Goal: Transaction & Acquisition: Purchase product/service

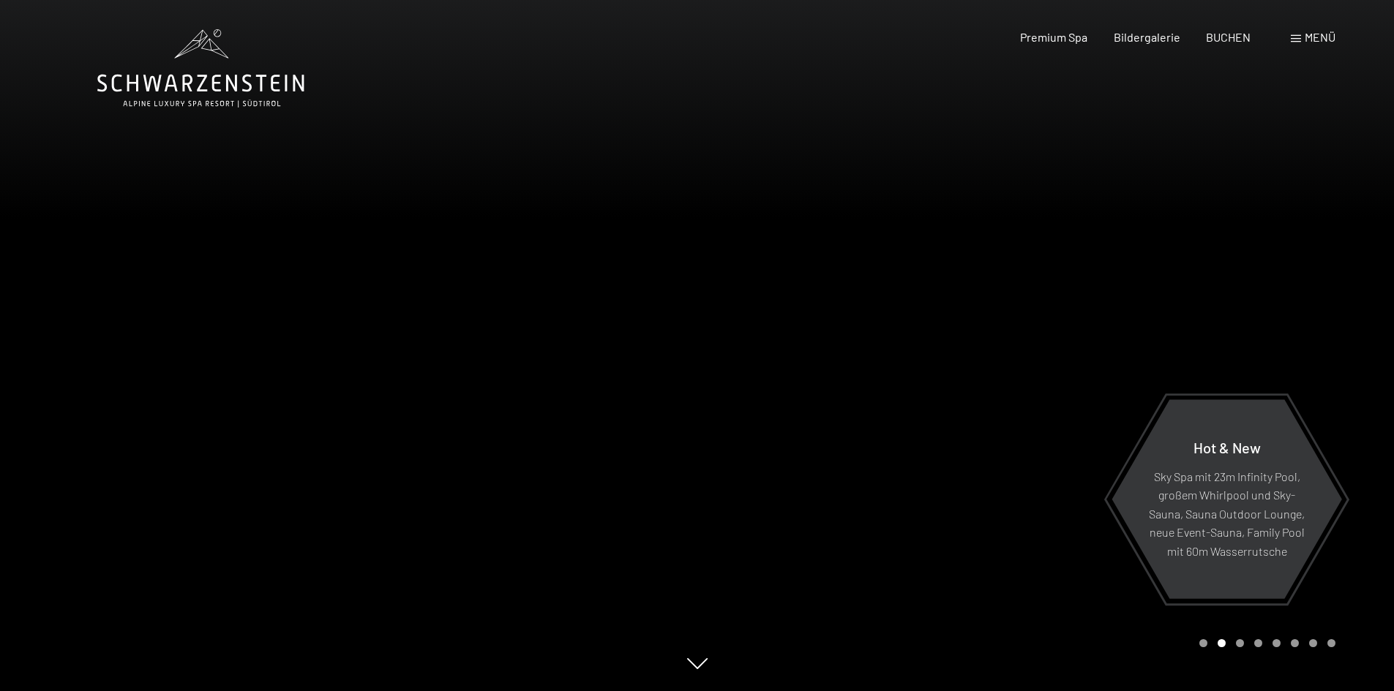
click at [1317, 32] on span "Menü" at bounding box center [1319, 37] width 31 height 14
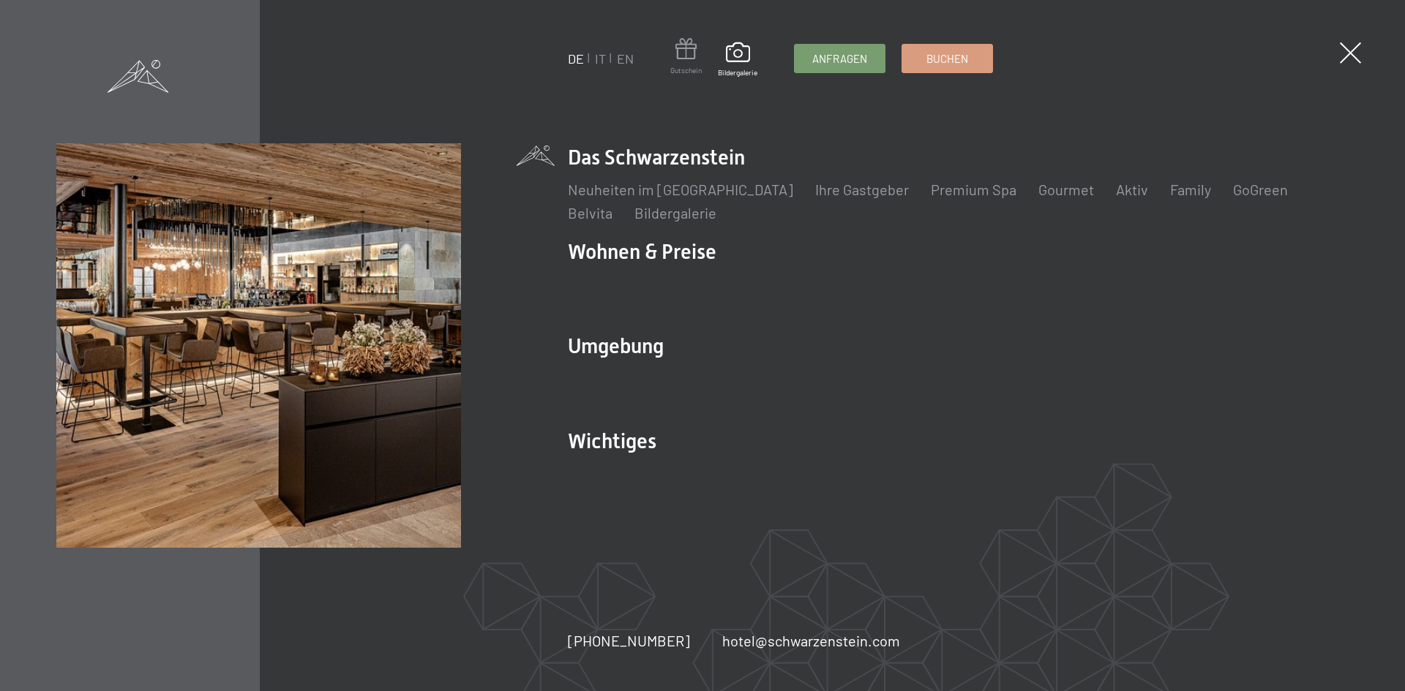
click at [688, 64] on span at bounding box center [685, 51] width 31 height 27
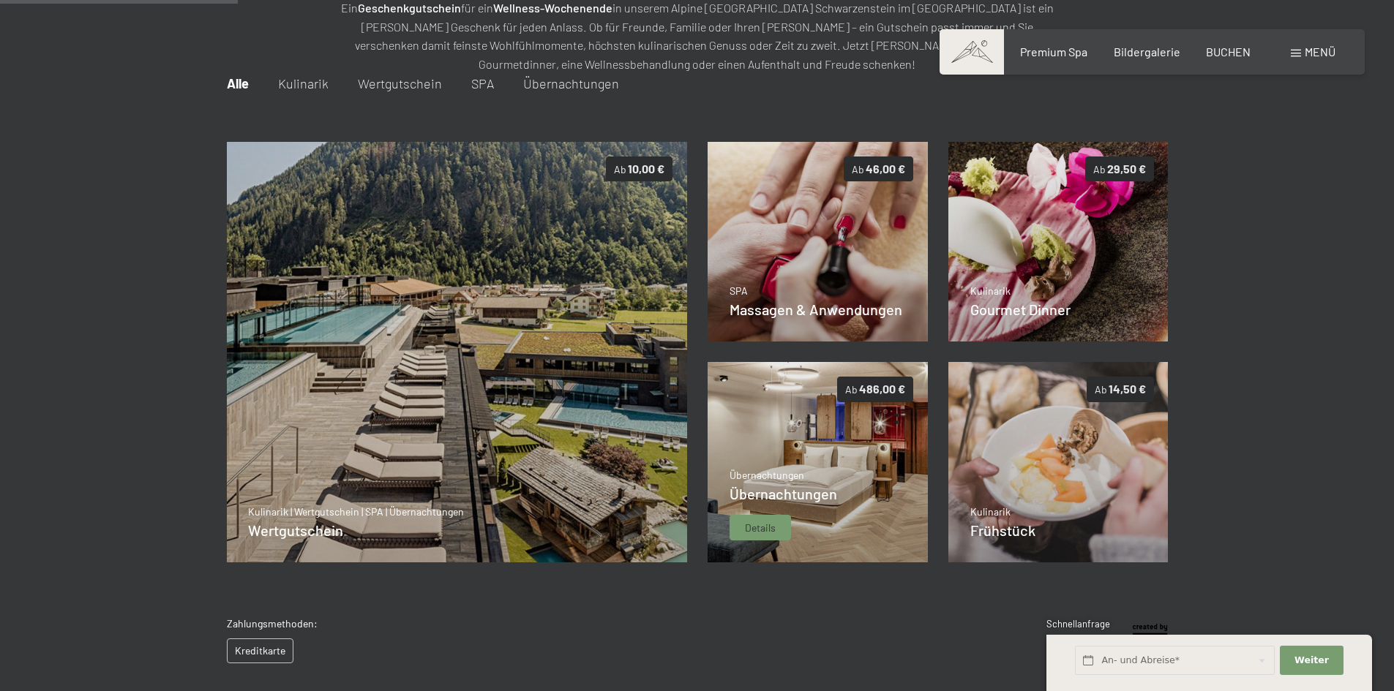
click at [798, 421] on img at bounding box center [817, 462] width 220 height 200
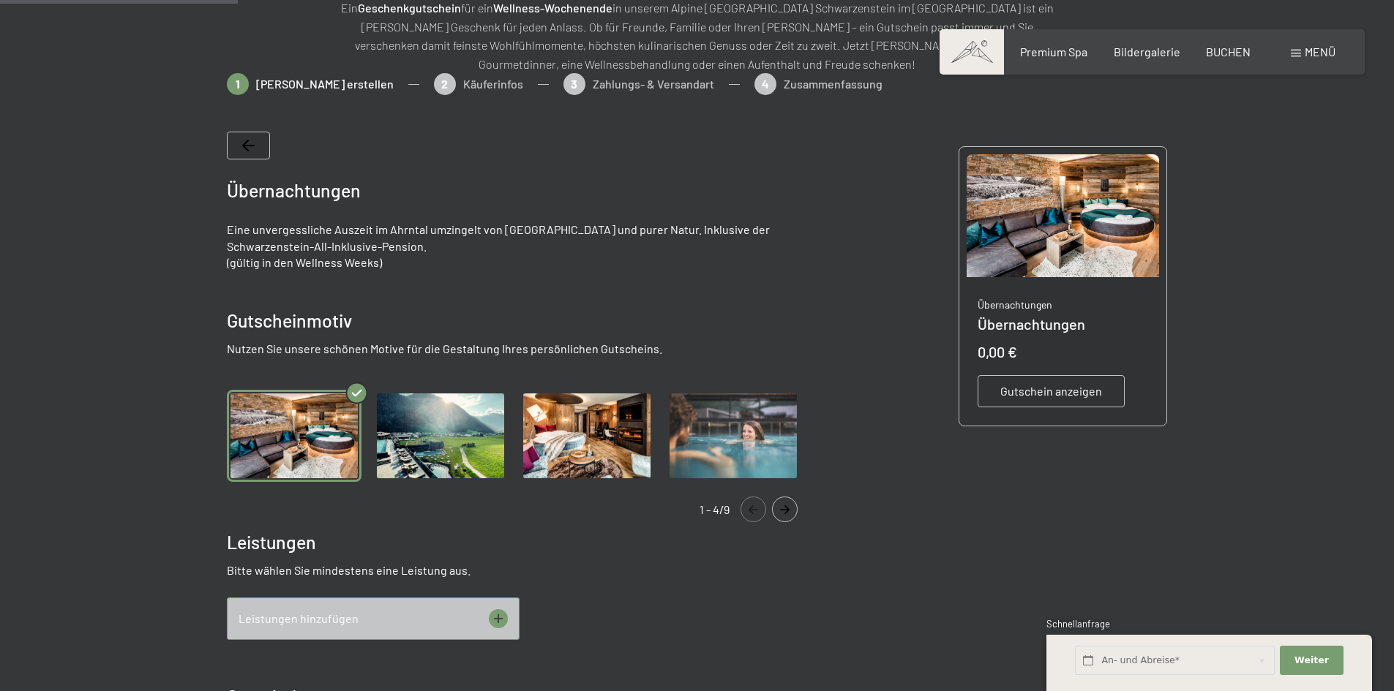
drag, startPoint x: 798, startPoint y: 421, endPoint x: 847, endPoint y: 291, distance: 138.4
click at [847, 291] on div "Übernachtungen Eine unvergessliche Auszeit im Ahrntal umzingelt von Bergen und …" at bounding box center [697, 625] width 941 height 1031
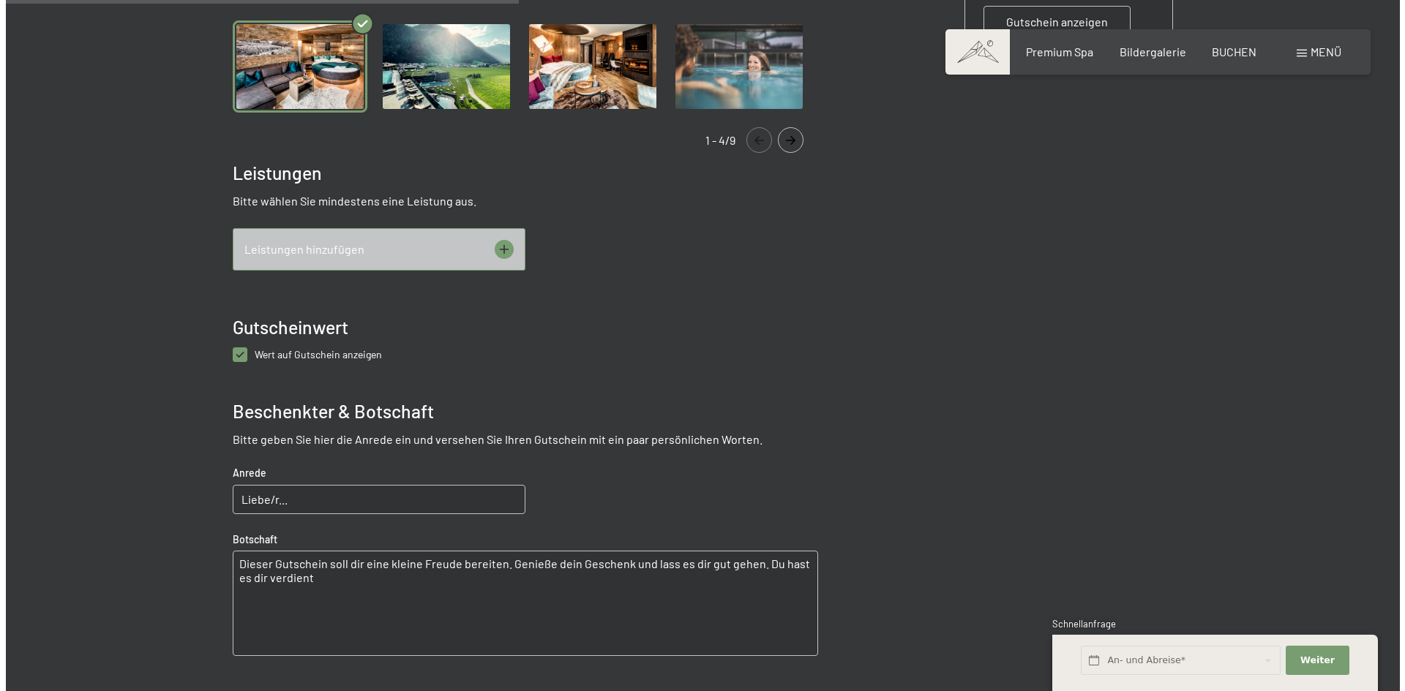
scroll to position [651, 0]
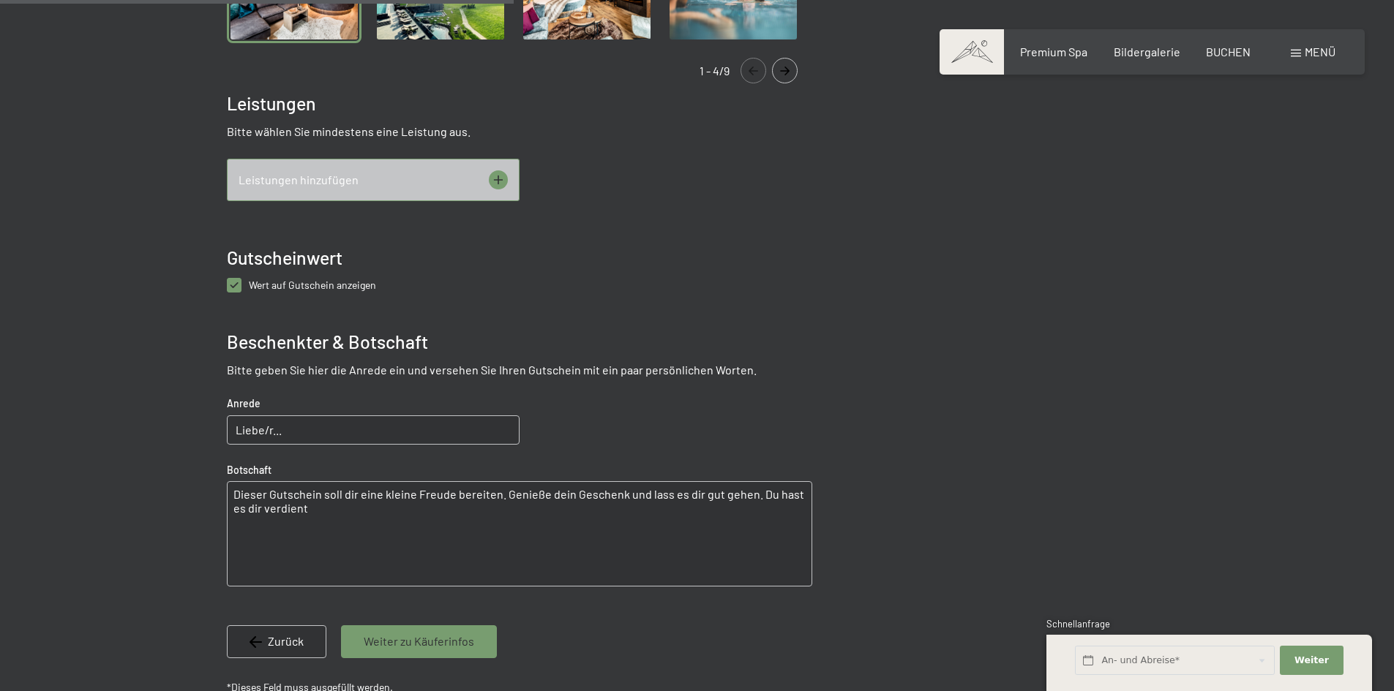
click at [490, 178] on icon at bounding box center [498, 179] width 19 height 19
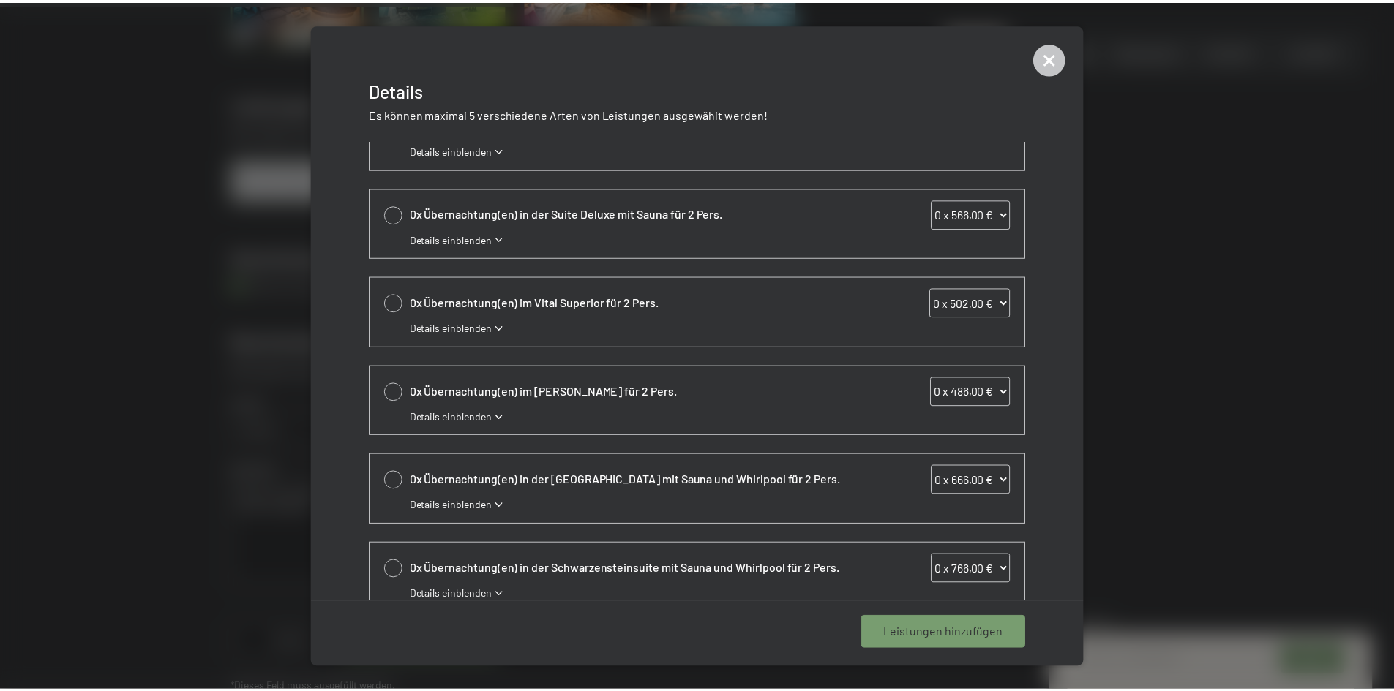
scroll to position [250, 0]
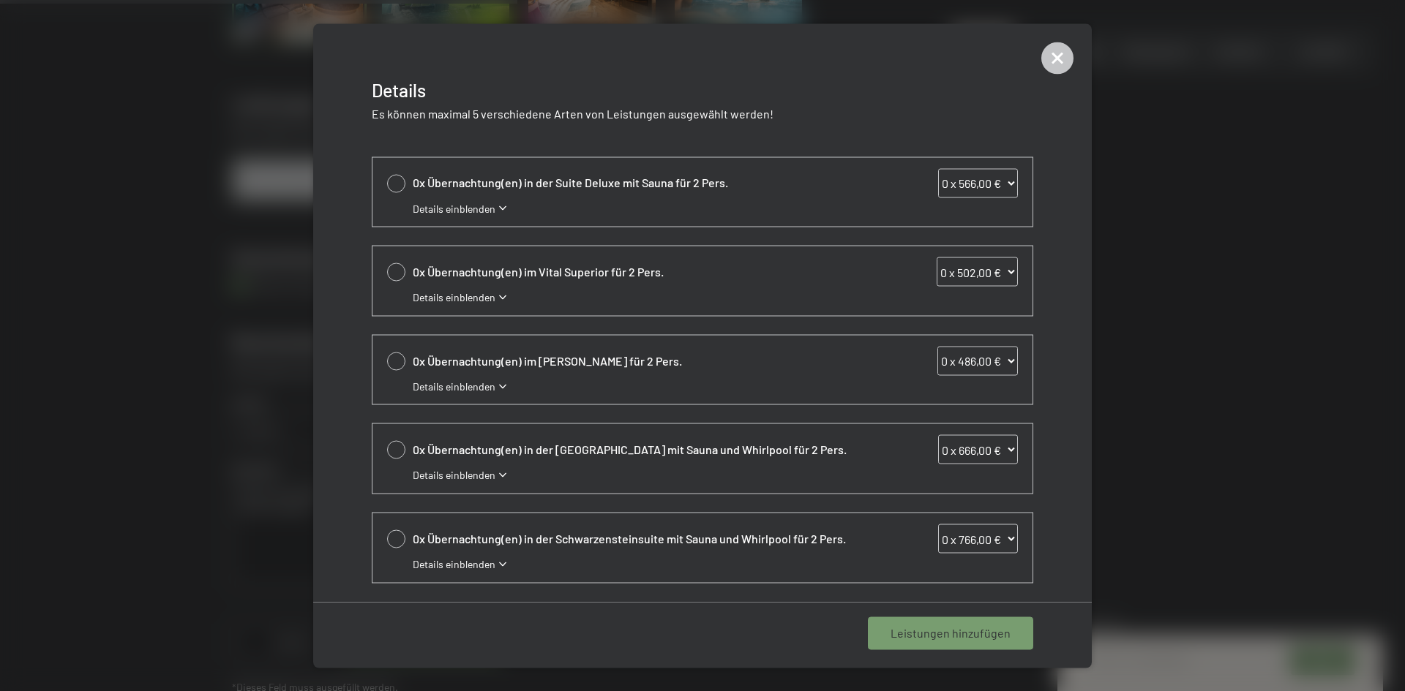
click at [392, 446] on div at bounding box center [396, 450] width 18 height 18
click at [1001, 446] on select "0 x 666,00 € 1 x 666,00 € 2 x 666,00 € 3 x 666,00 € 4 x 666,00 € 5 x 666,00 € 6…" at bounding box center [978, 449] width 80 height 29
select select "2"
click at [938, 435] on select "0 x 666,00 € 1 x 666,00 € 2 x 666,00 € 3 x 666,00 € 4 x 666,00 € 5 x 666,00 € 6…" at bounding box center [978, 449] width 80 height 29
select select "2"
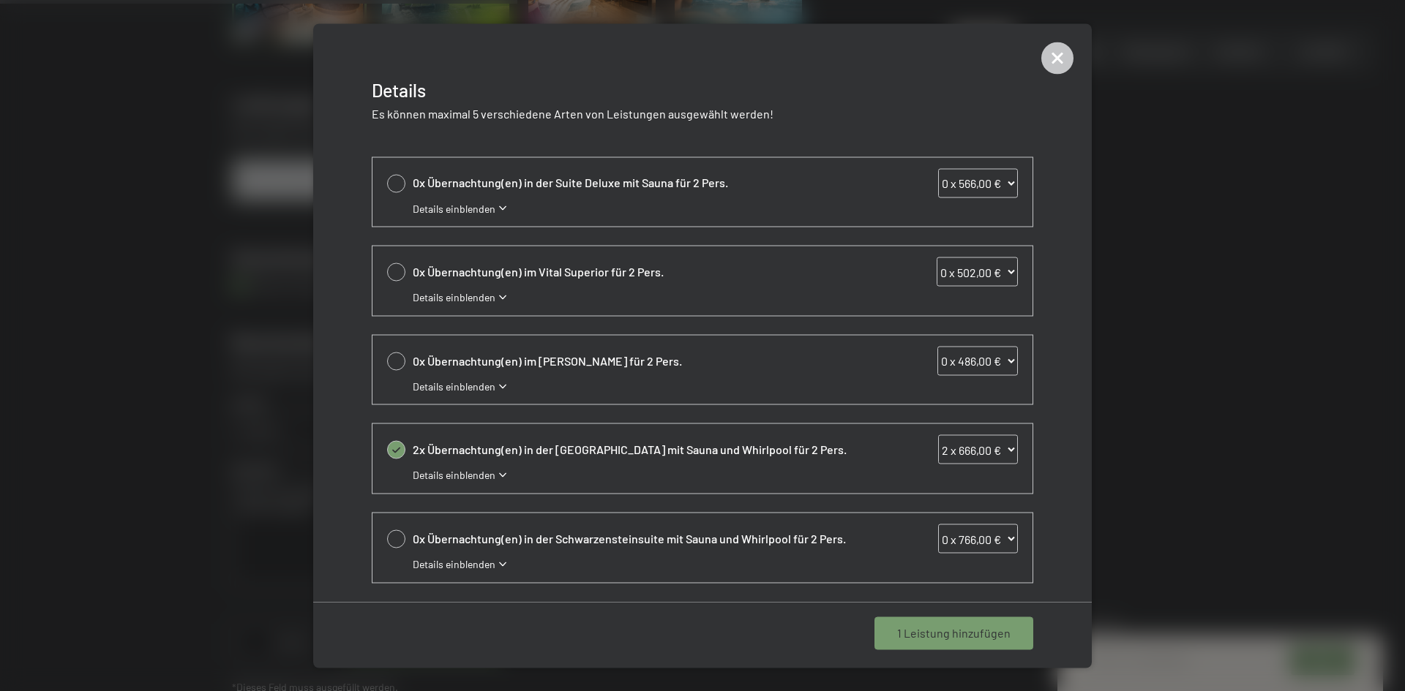
click at [977, 633] on span "1 Leistung hinzufügen" at bounding box center [953, 633] width 113 height 16
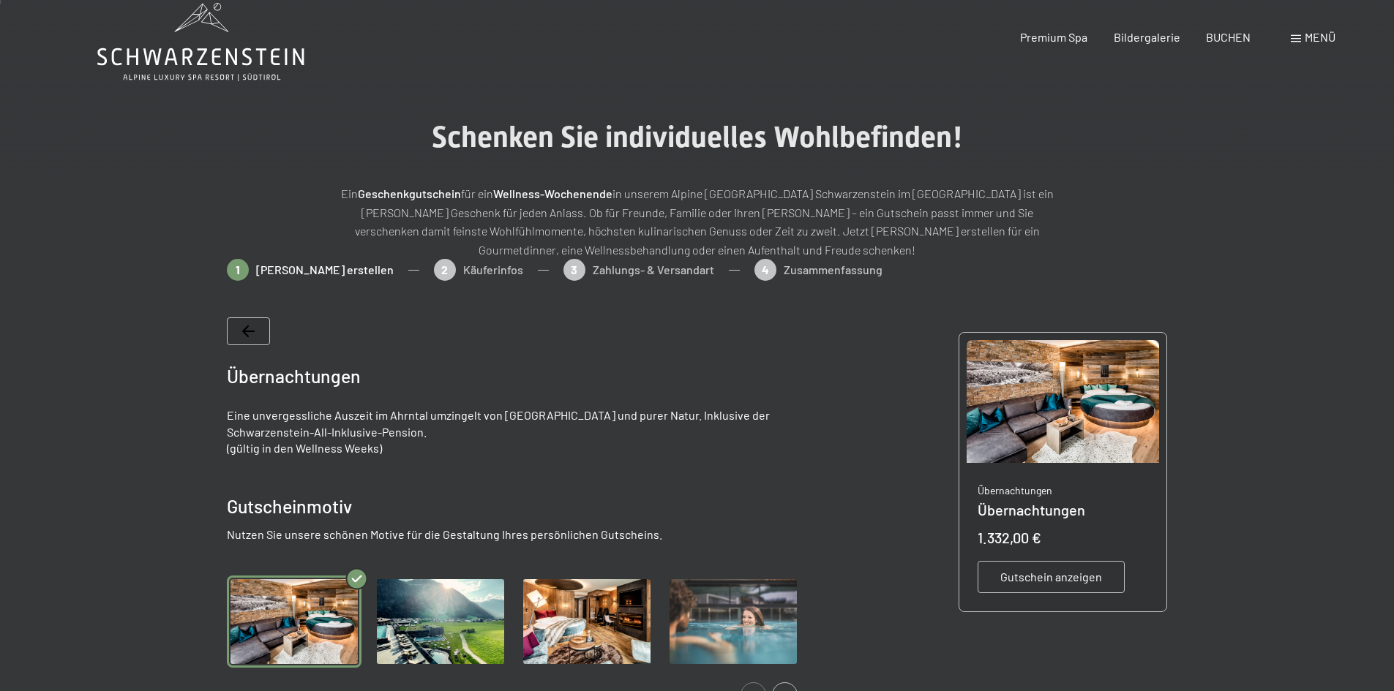
scroll to position [0, 0]
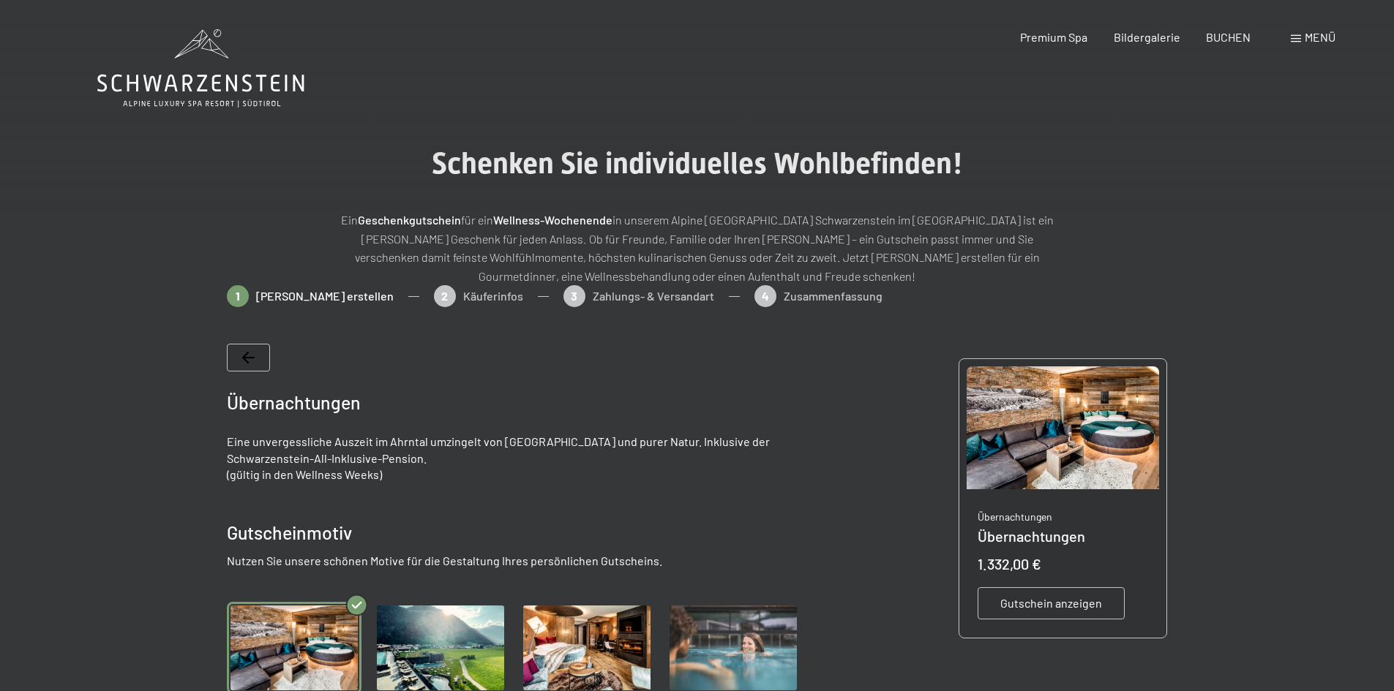
click at [172, 80] on icon at bounding box center [200, 68] width 207 height 78
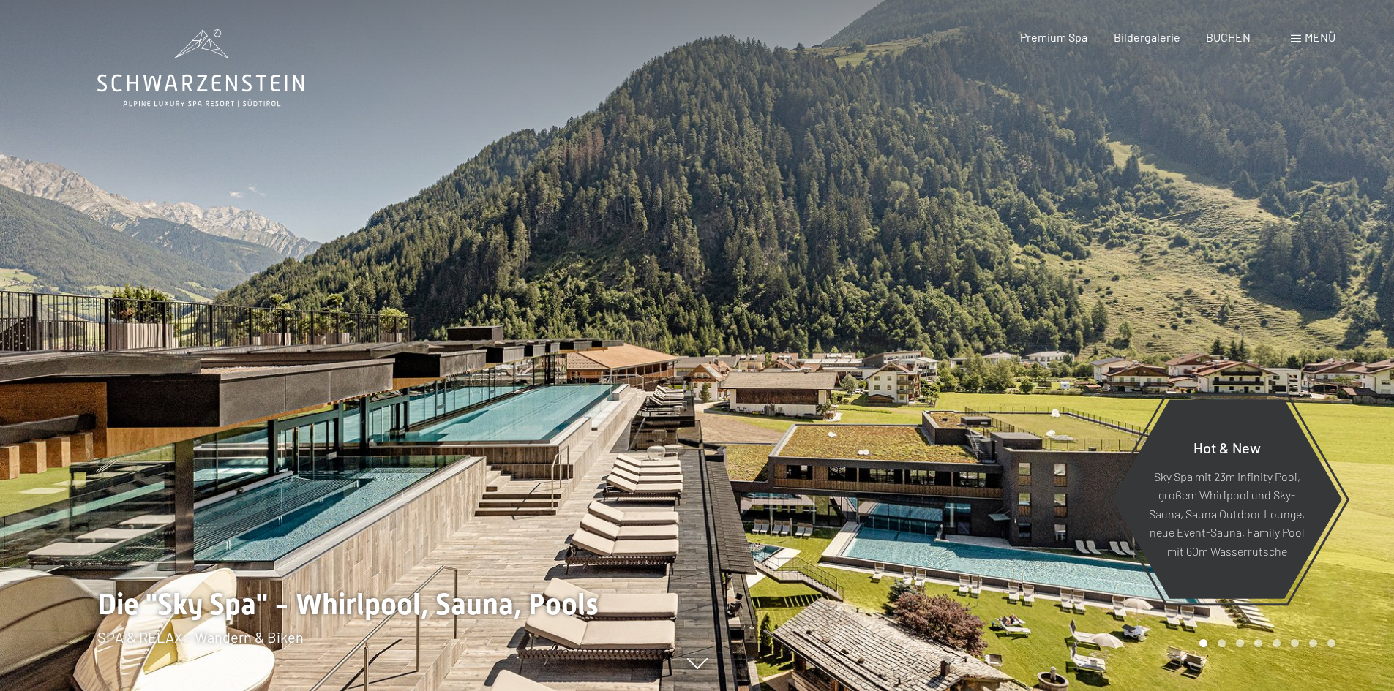
click at [1304, 41] on span "Menü" at bounding box center [1319, 37] width 31 height 14
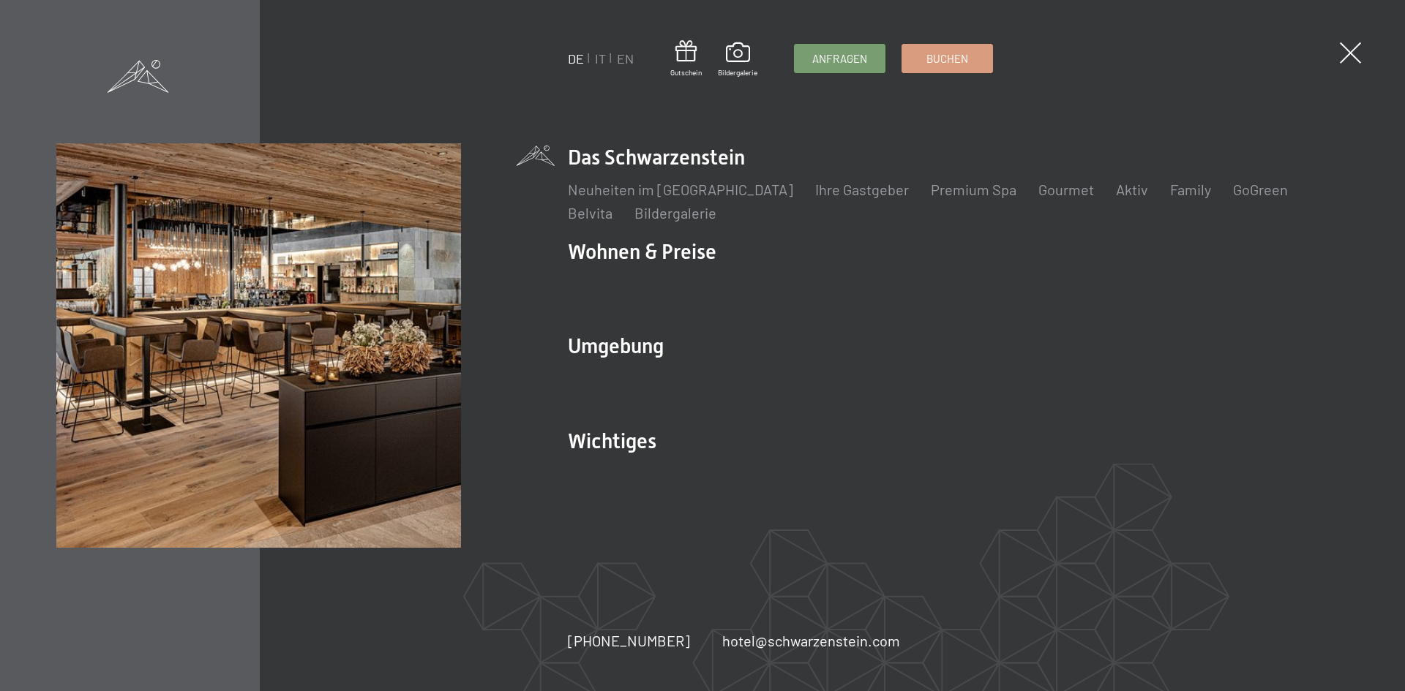
click at [1336, 53] on div "DE IT EN Gutschein Bildergalerie Anfragen Buchen DE IT EN Das Schwarzenstein Ne…" at bounding box center [702, 345] width 1405 height 691
click at [1350, 56] on span at bounding box center [1350, 53] width 30 height 30
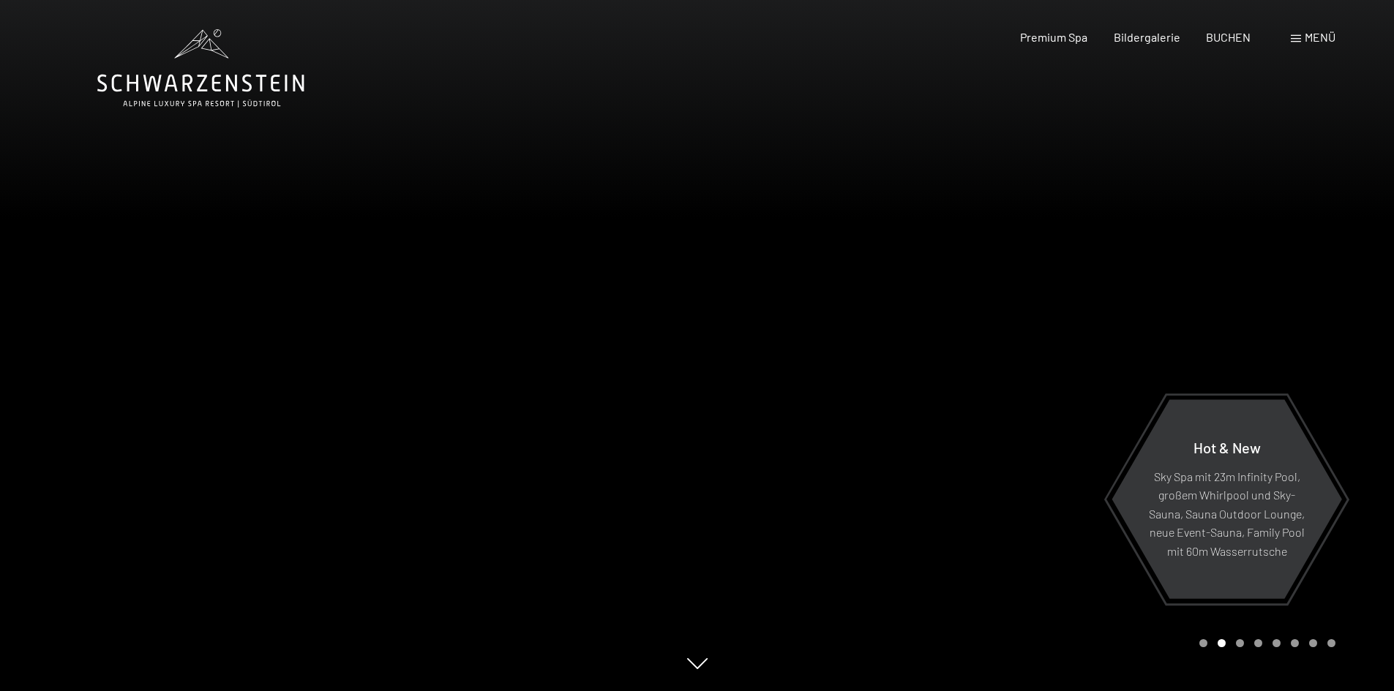
click at [1206, 646] on div "Carousel Pagination" at bounding box center [1264, 643] width 141 height 8
click at [1241, 641] on div "Carousel Page 3" at bounding box center [1240, 643] width 8 height 8
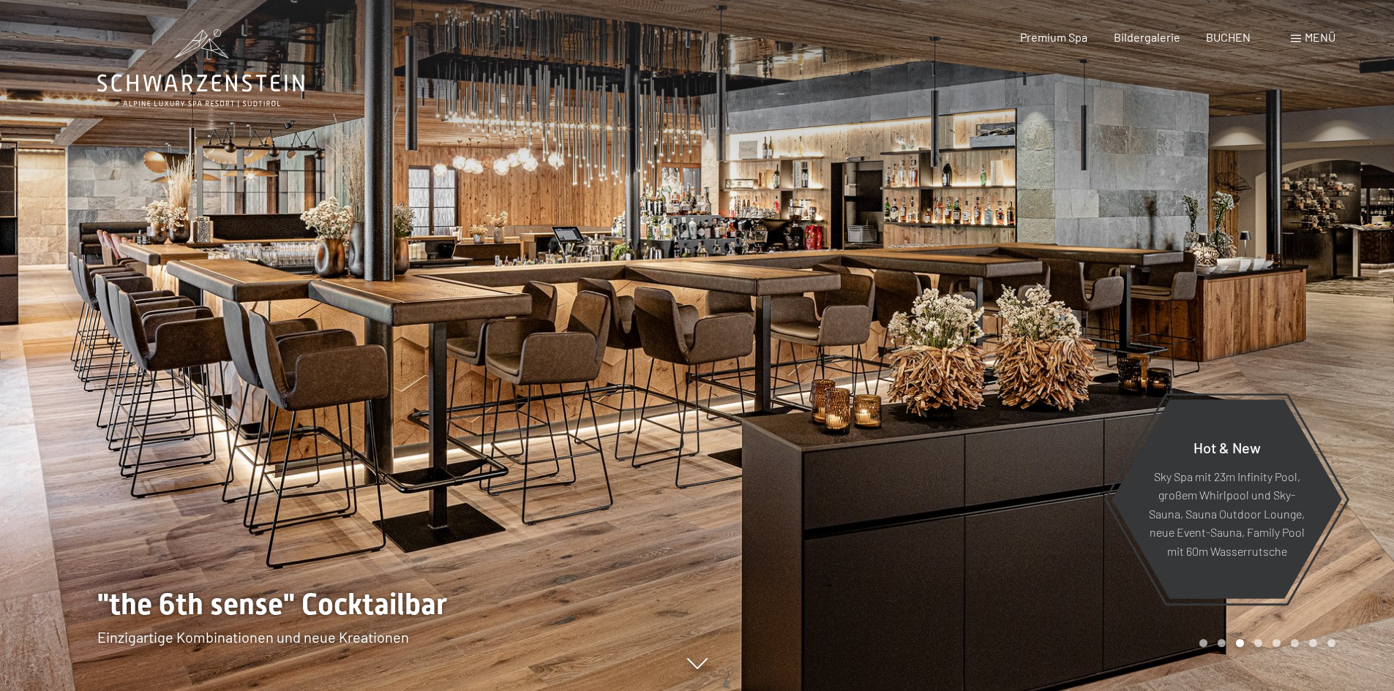
click at [1255, 642] on div "Carousel Page 4" at bounding box center [1258, 643] width 8 height 8
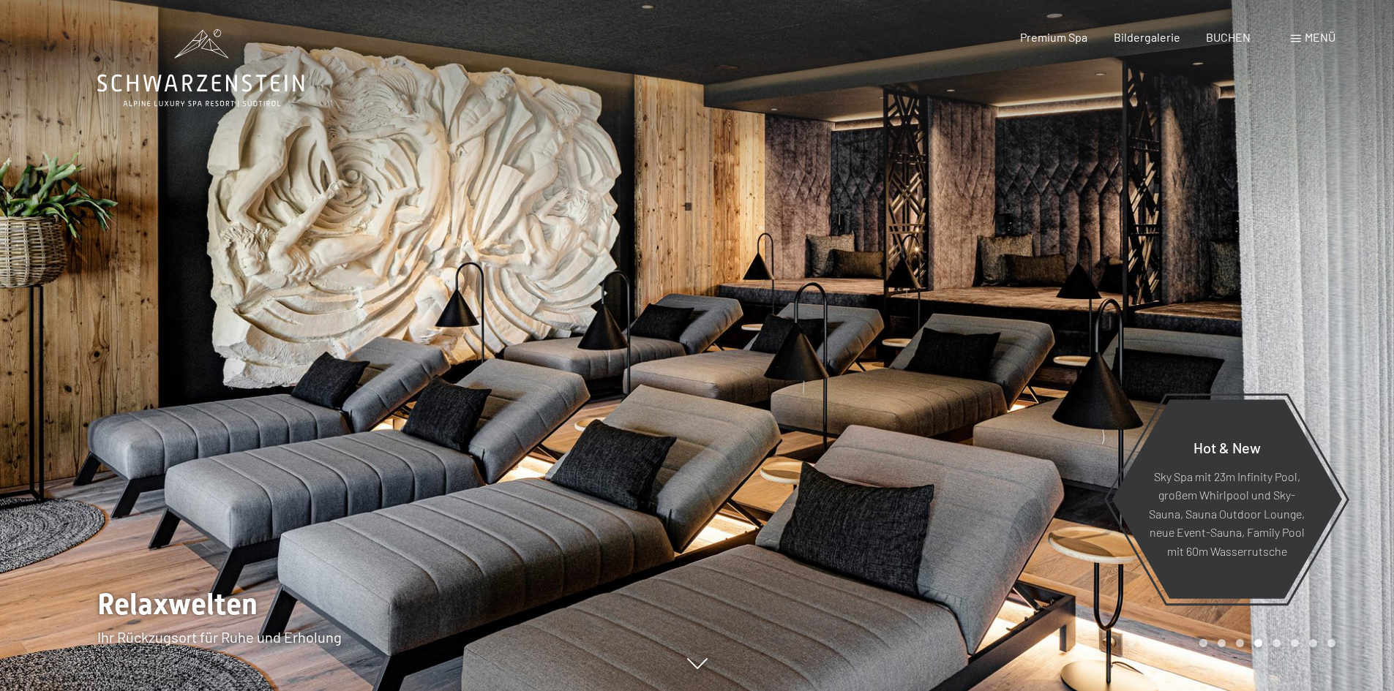
click at [1275, 644] on div "Carousel Page 5" at bounding box center [1276, 643] width 8 height 8
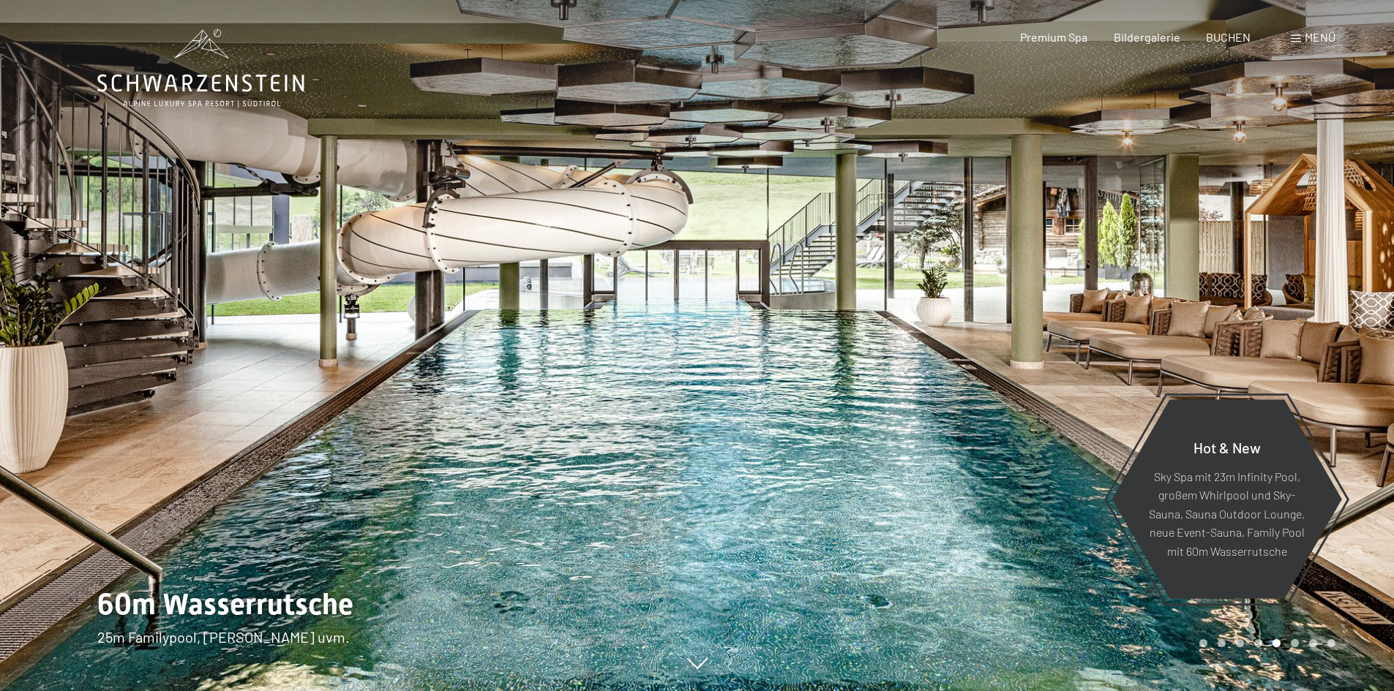
click at [1290, 644] on div "Carousel Page 6" at bounding box center [1294, 643] width 8 height 8
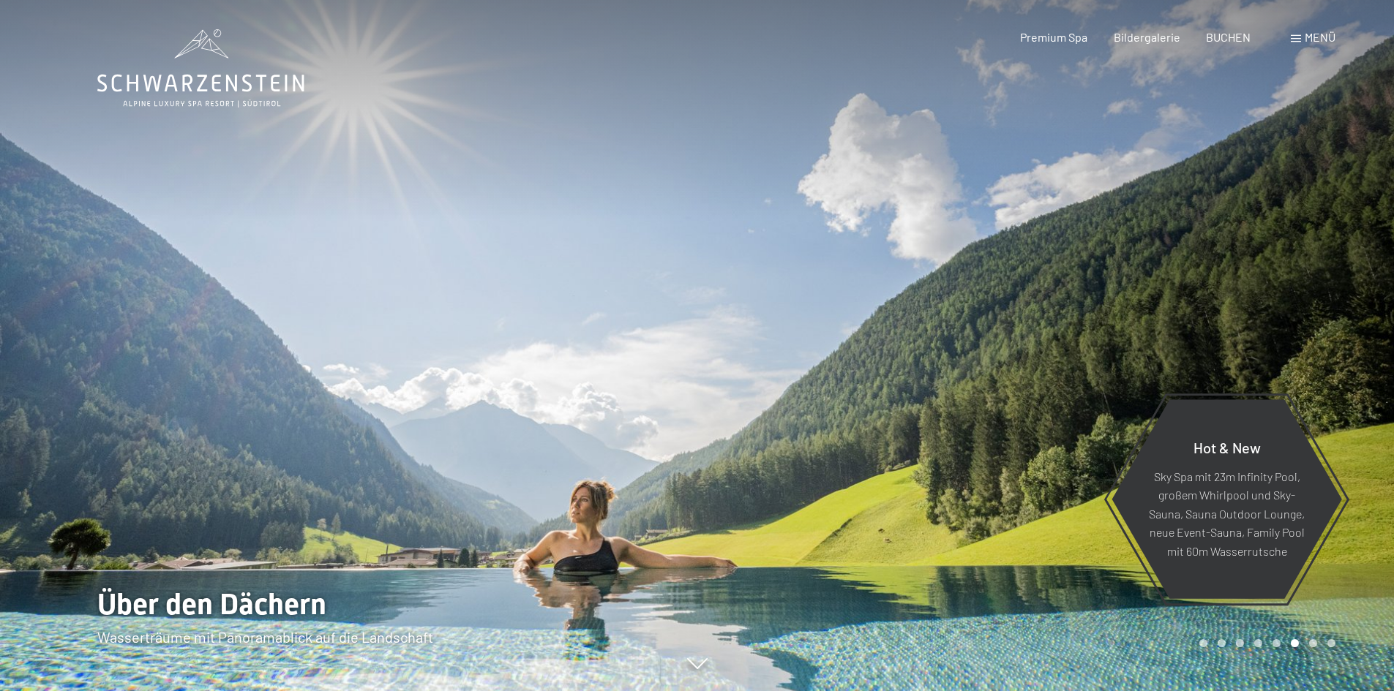
click at [1310, 644] on div "Carousel Page 7" at bounding box center [1313, 643] width 8 height 8
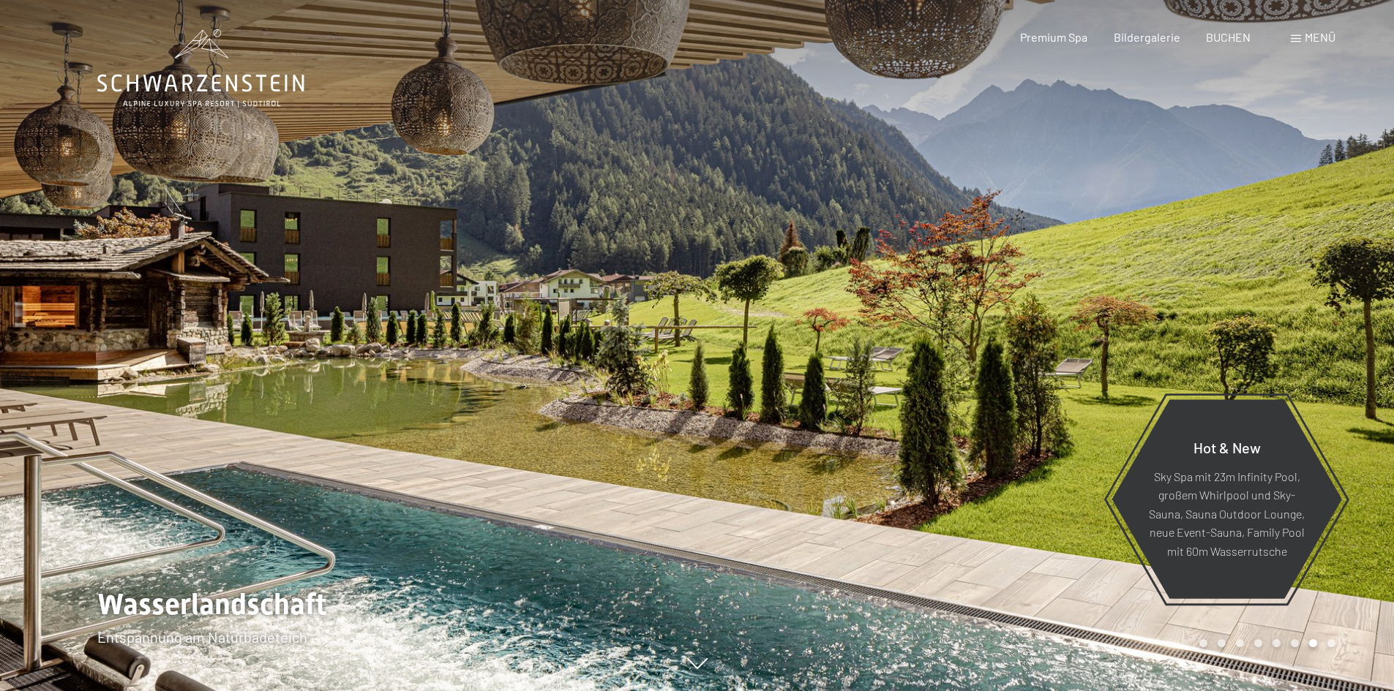
click at [1337, 644] on div at bounding box center [1045, 345] width 697 height 691
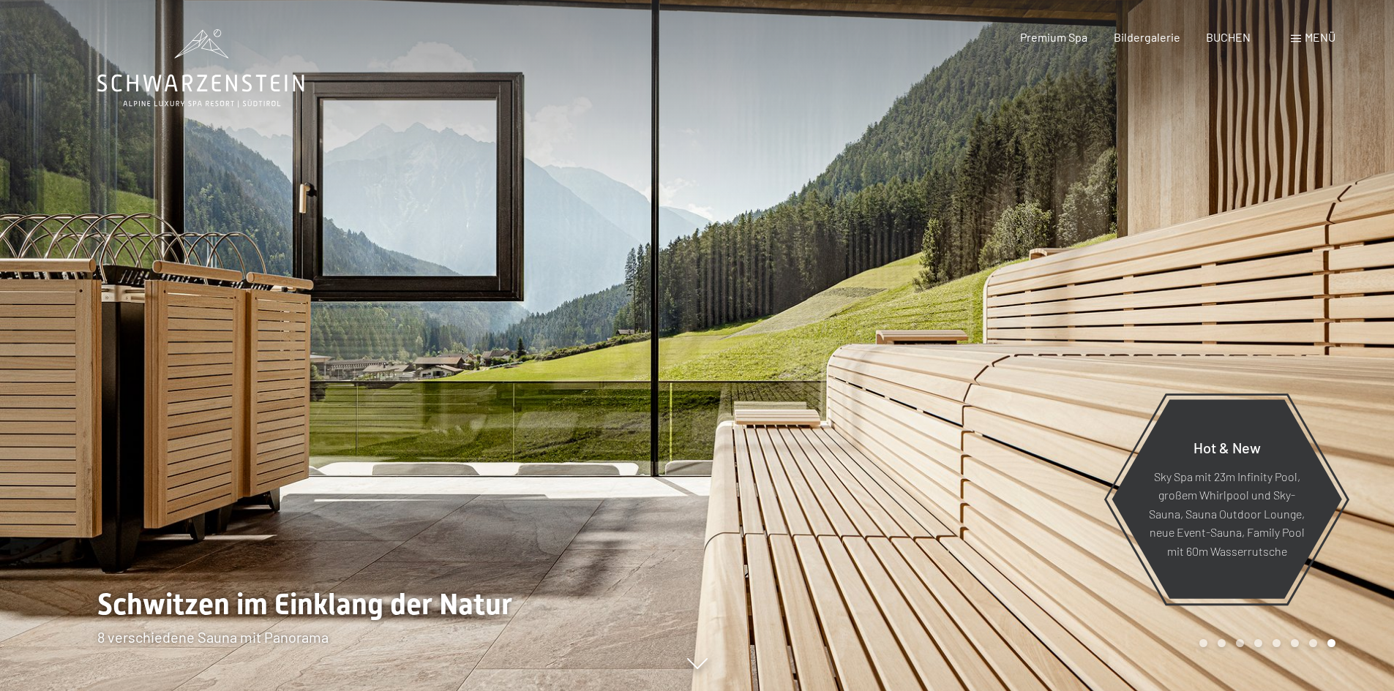
click at [1198, 646] on div "Carousel Pagination" at bounding box center [1264, 643] width 141 height 8
click at [1206, 646] on div "Carousel Page 1" at bounding box center [1203, 643] width 8 height 8
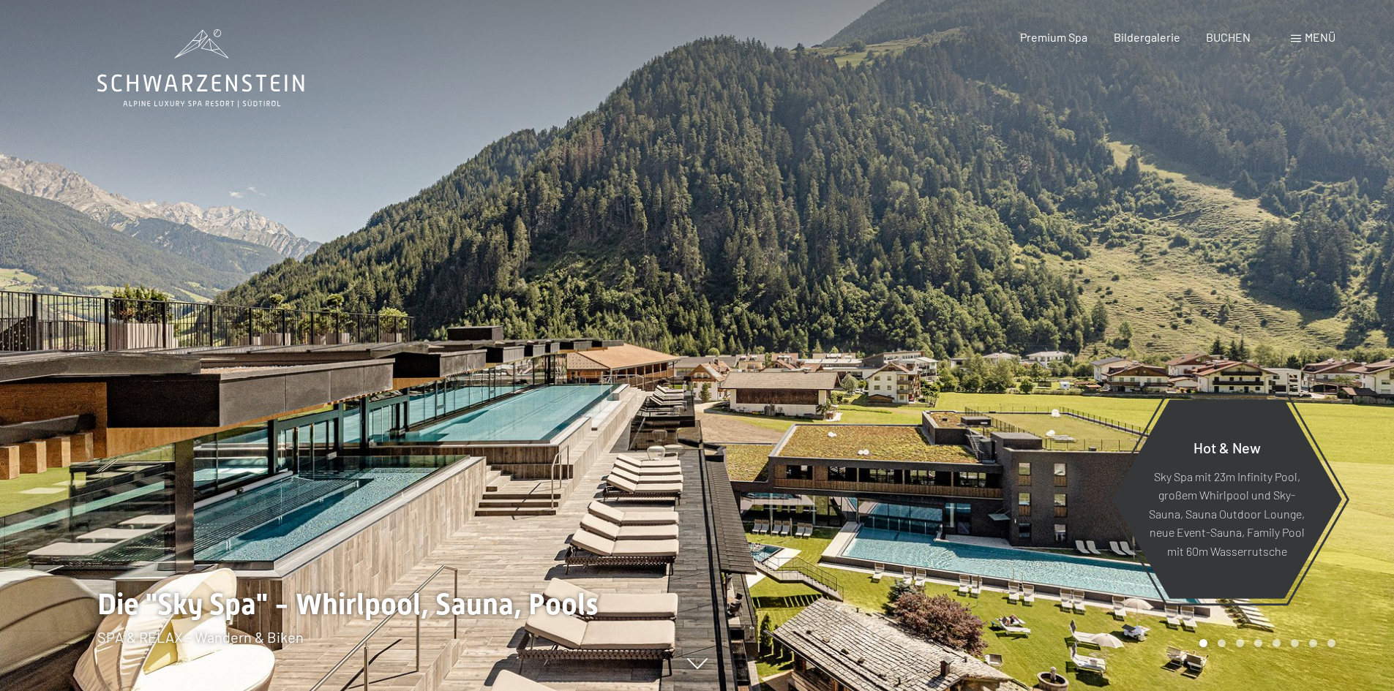
click at [1316, 42] on span "Menü" at bounding box center [1319, 37] width 31 height 14
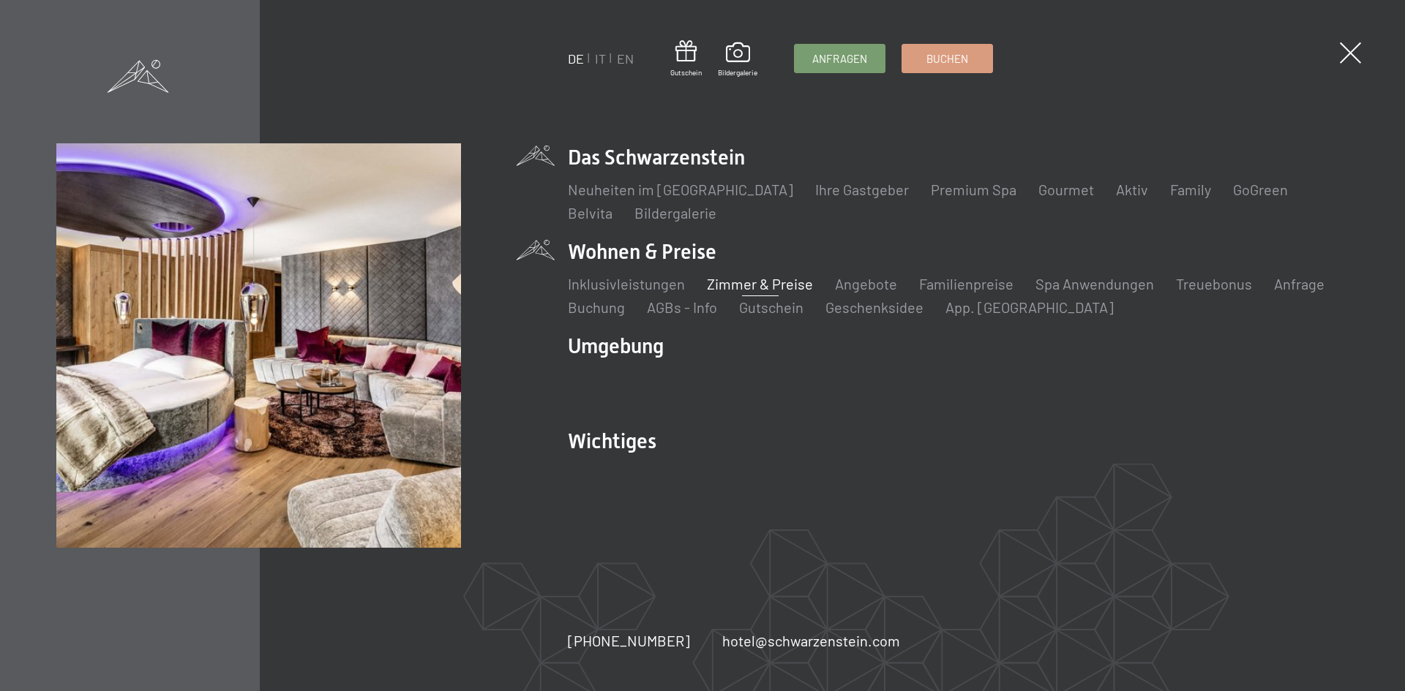
click at [748, 285] on link "Zimmer & Preise" at bounding box center [760, 284] width 106 height 18
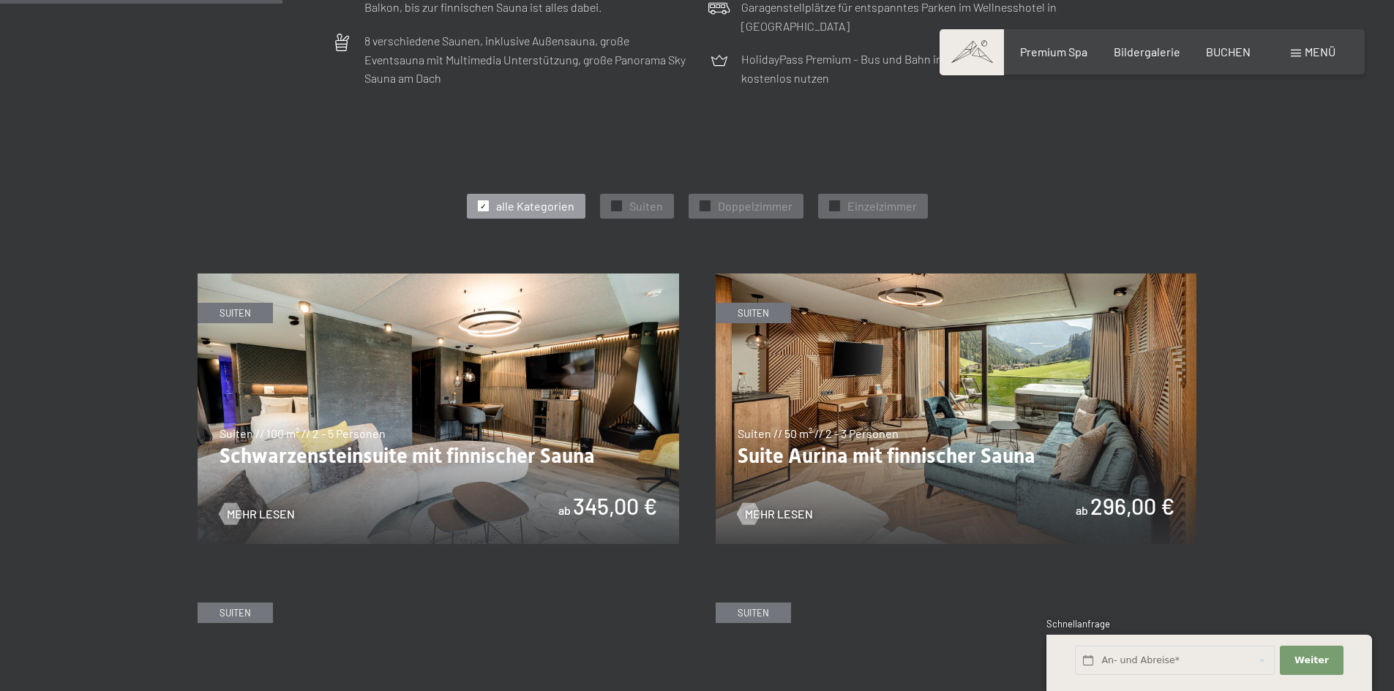
scroll to position [951, 0]
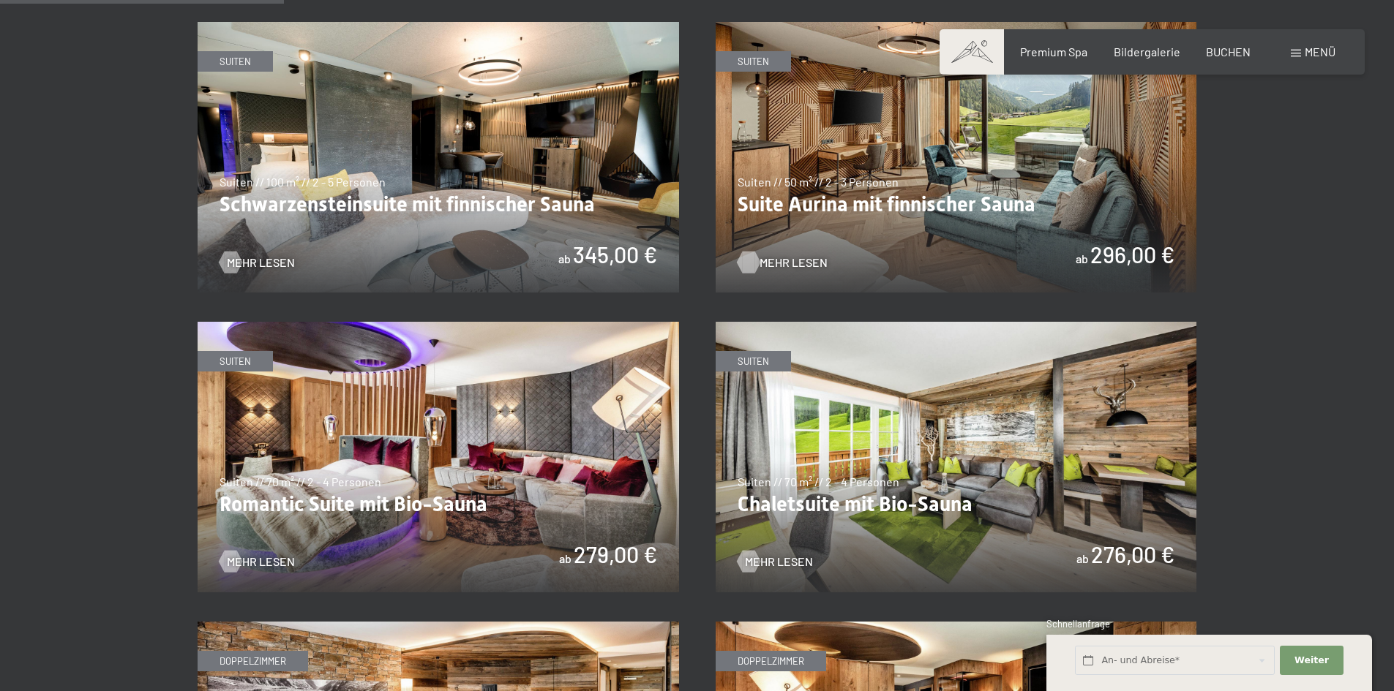
click at [789, 258] on span "Mehr Lesen" at bounding box center [793, 263] width 68 height 16
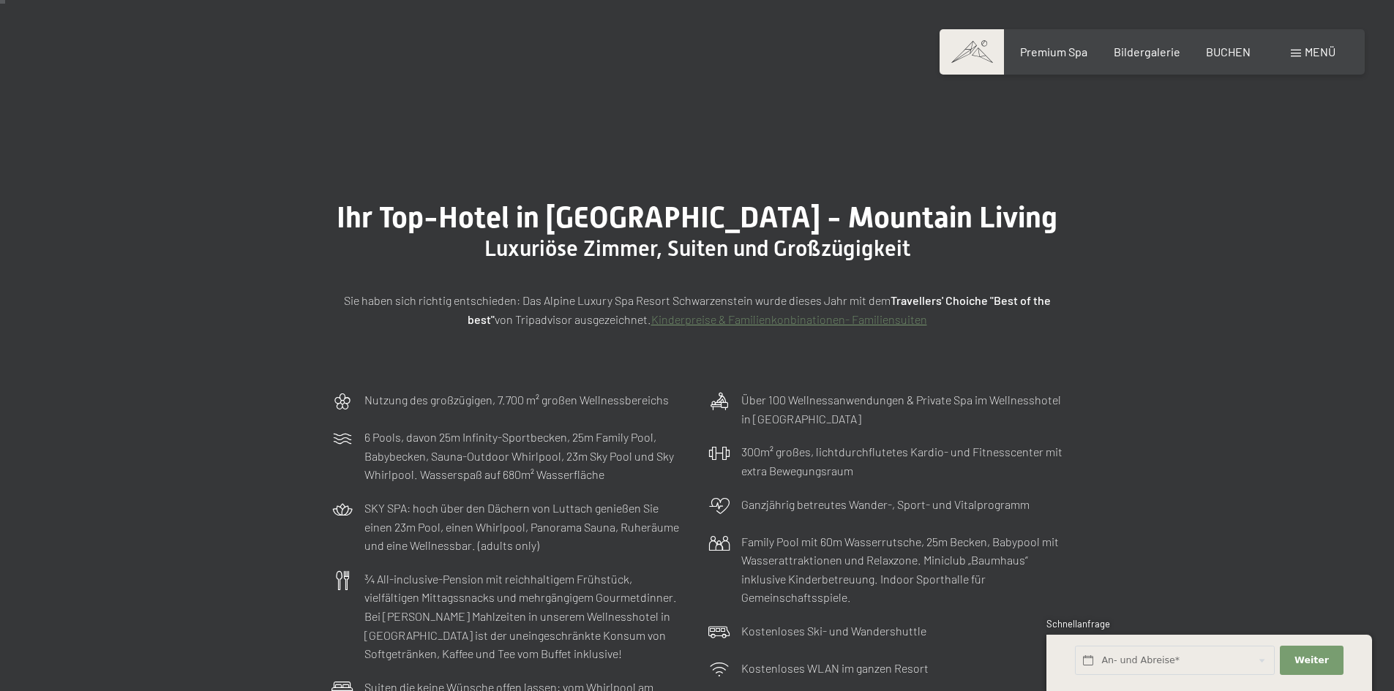
scroll to position [0, 0]
